Goal: Transaction & Acquisition: Purchase product/service

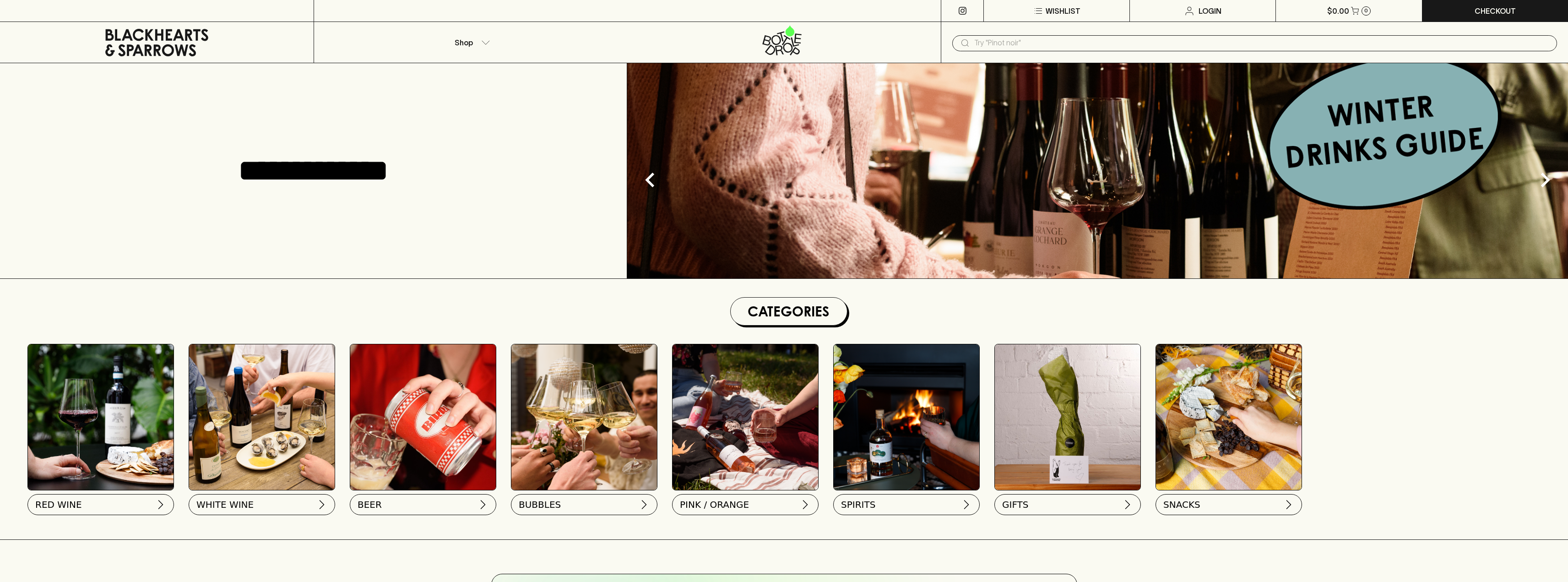
click at [767, 411] on img at bounding box center [745, 417] width 145 height 146
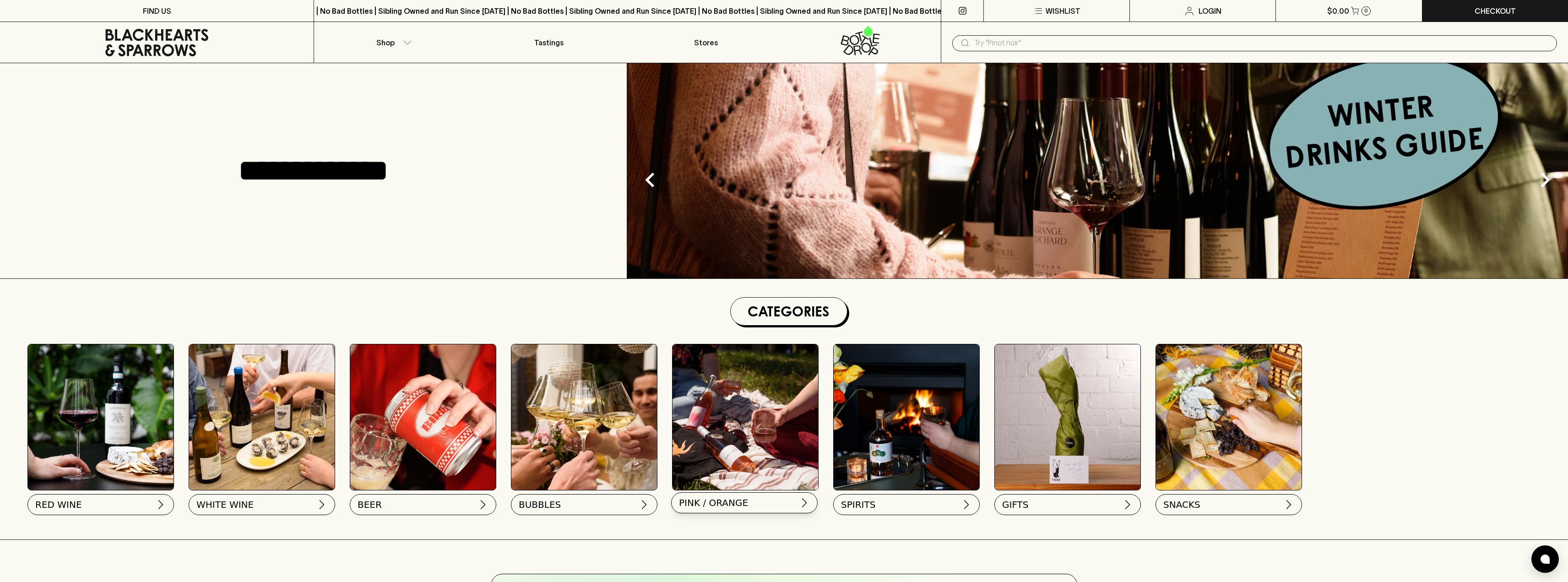
click at [734, 502] on span "PINK / ORANGE" at bounding box center [713, 503] width 69 height 13
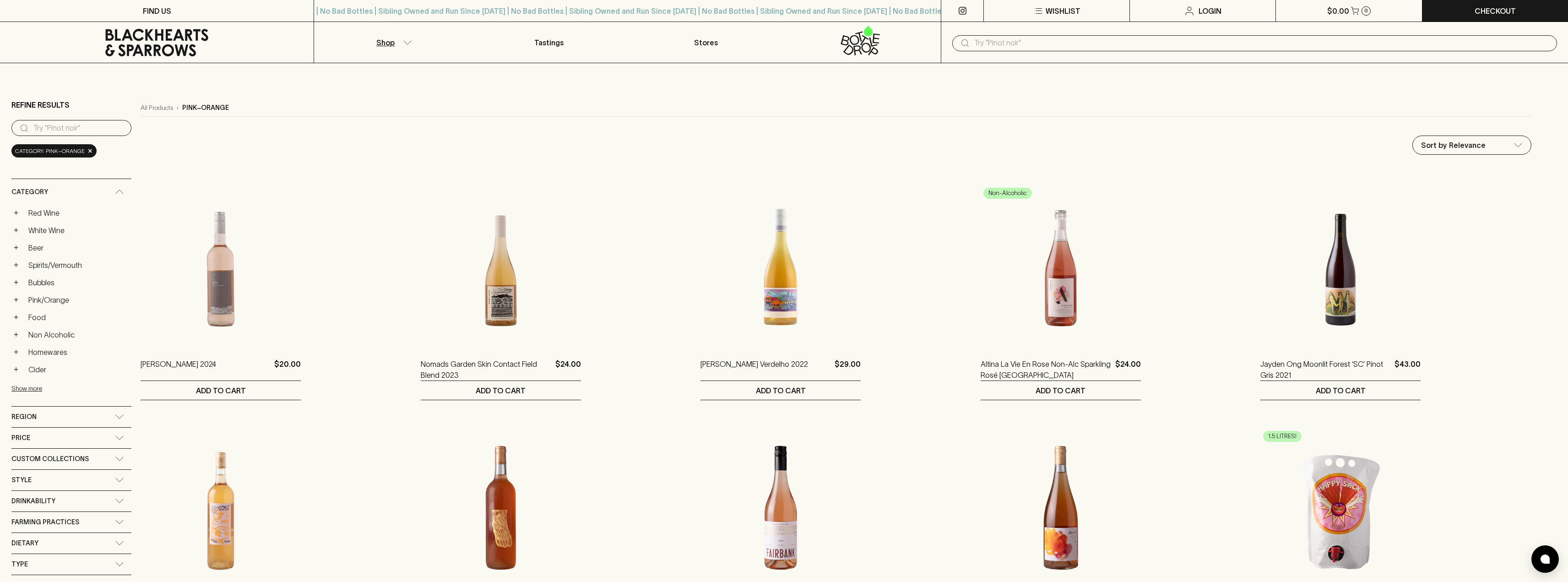
click at [21, 479] on span "Style" at bounding box center [21, 480] width 20 height 12
click at [153, 50] on icon at bounding box center [156, 42] width 300 height 28
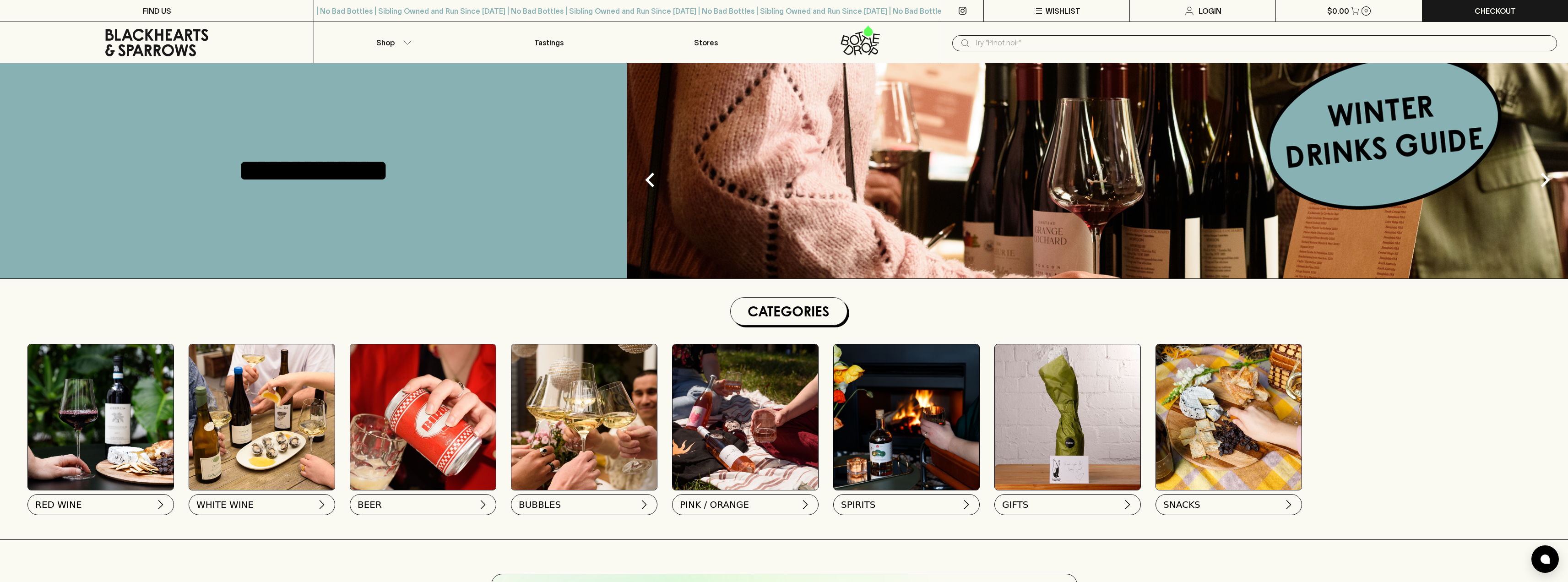
click at [406, 42] on icon "button" at bounding box center [407, 42] width 9 height 4
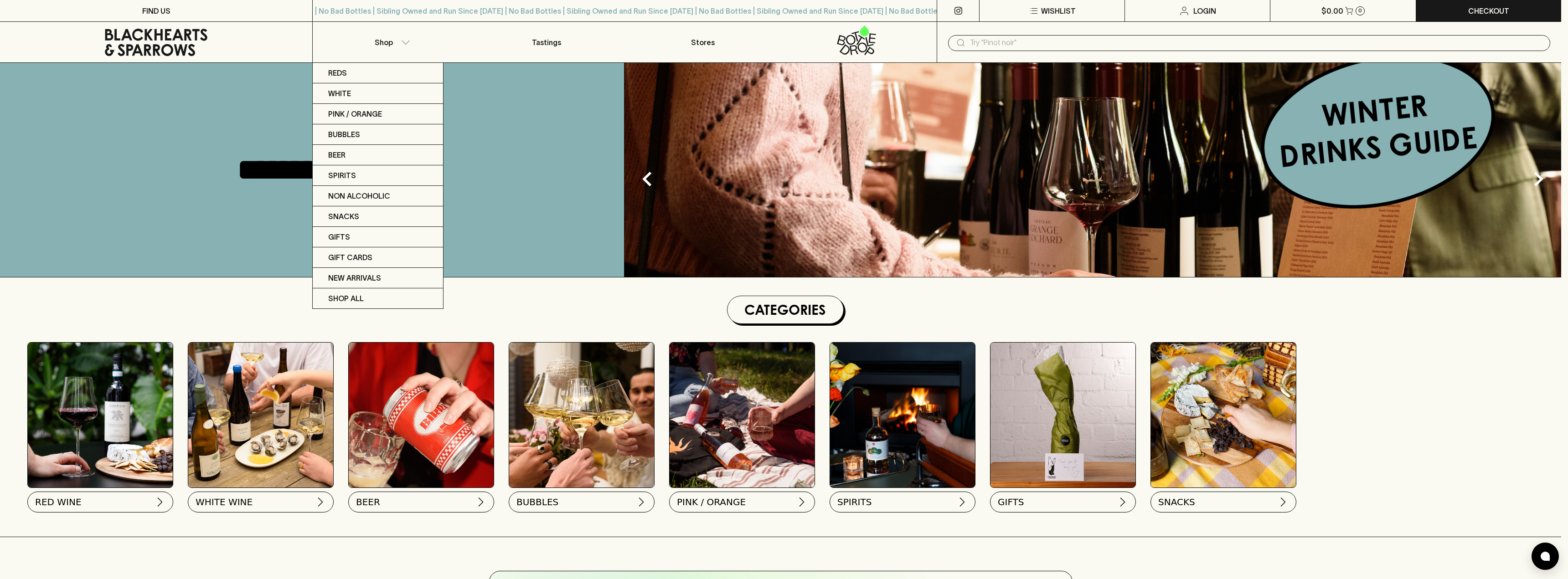
click at [407, 41] on div at bounding box center [784, 290] width 1568 height 579
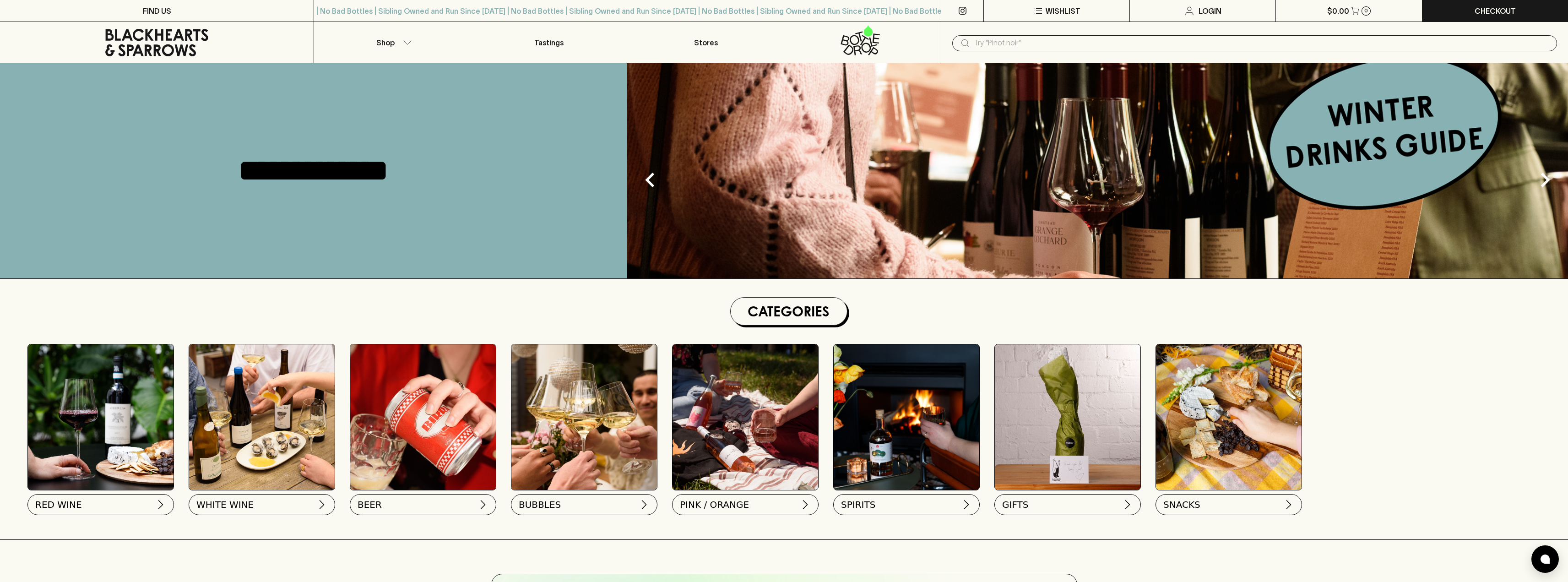
click at [83, 418] on img at bounding box center [101, 417] width 145 height 146
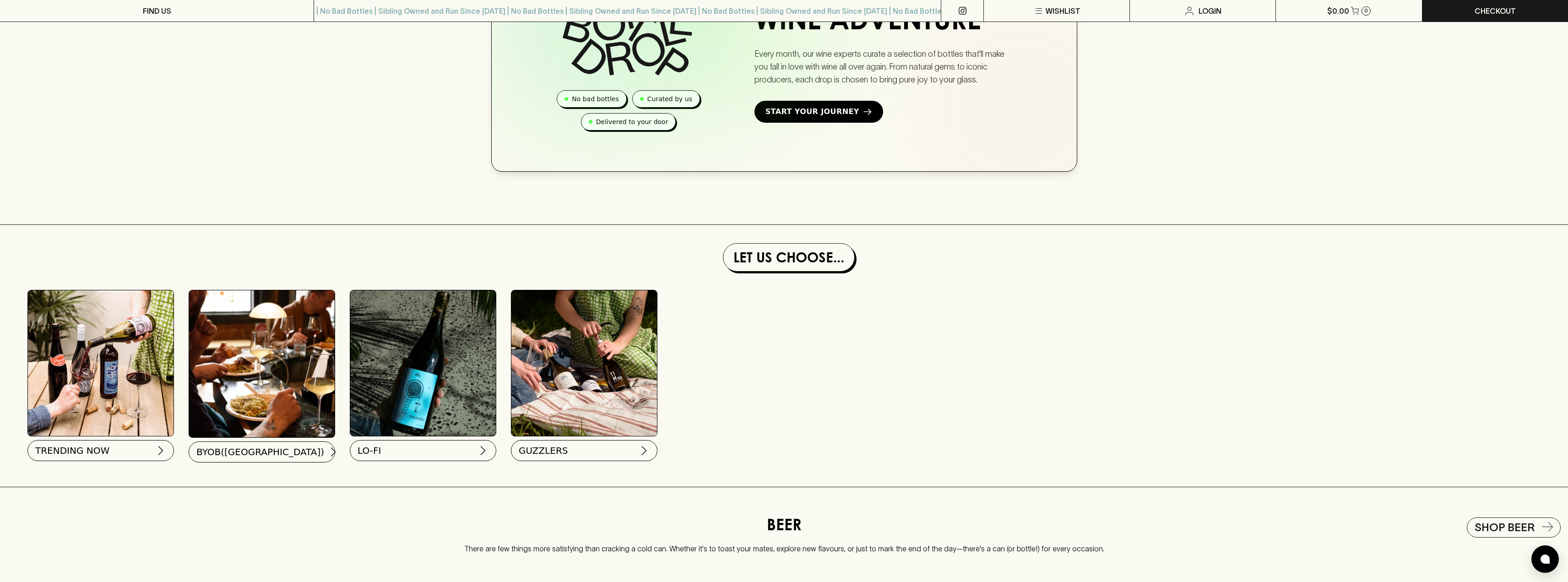
scroll to position [687, 0]
